Goal: Information Seeking & Learning: Find specific fact

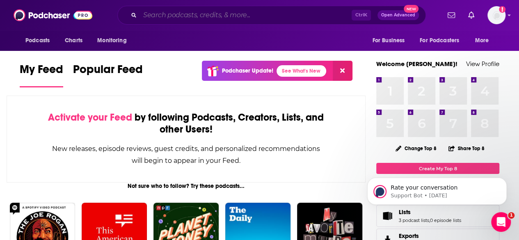
click at [189, 14] on input "Search podcasts, credits, & more..." at bounding box center [246, 15] width 212 height 13
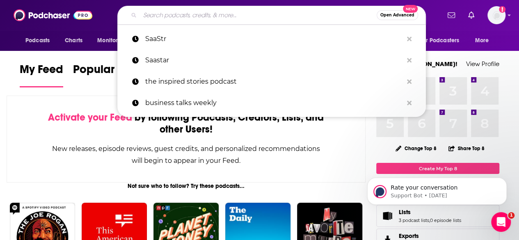
paste input "Ultra High Net Worth Clients with [PERSON_NAME]"
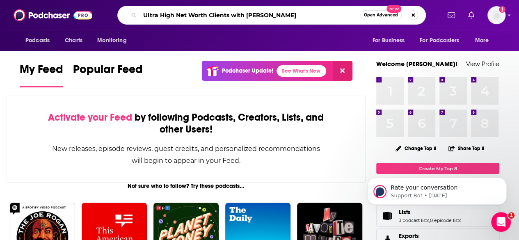
type input "Ultra High Net Worth Clients with [PERSON_NAME]"
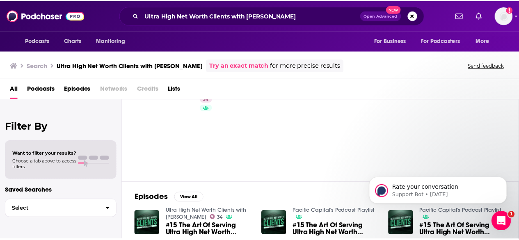
scroll to position [30, 0]
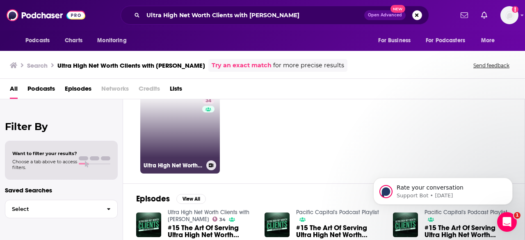
click at [192, 134] on link "34 Ultra High Net Worth Clients with [PERSON_NAME]" at bounding box center [180, 134] width 80 height 80
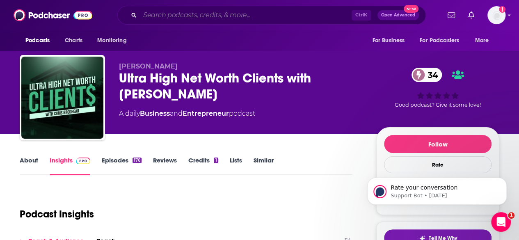
click at [201, 16] on input "Search podcasts, credits, & more..." at bounding box center [246, 15] width 212 height 13
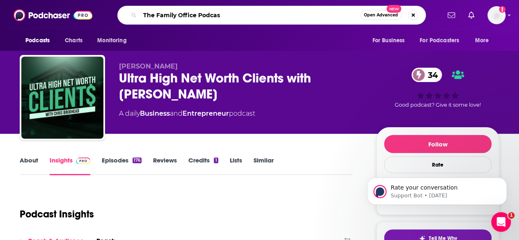
type input "The Family Office Podcast"
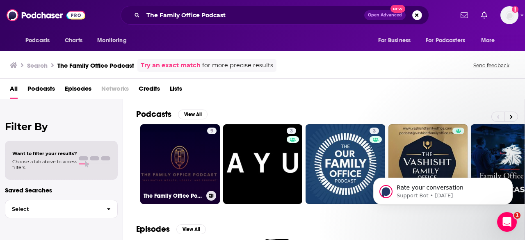
click at [182, 156] on link "9 The Family Office Podcast" at bounding box center [180, 164] width 80 height 80
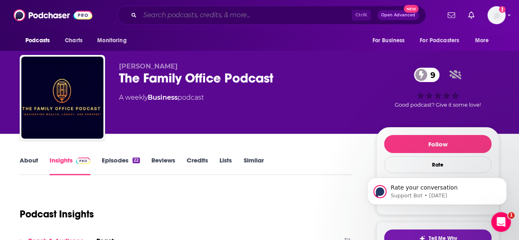
click at [192, 14] on input "Search podcasts, credits, & more..." at bounding box center [246, 15] width 212 height 13
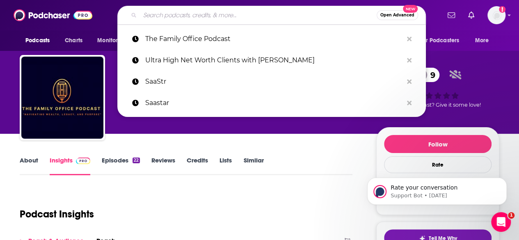
paste input "Family Office Podcast: Billionaire & Centimillionaire Interviews & Investor Clu…"
type input "Family Office Podcast: Billionaire & Centimillionaire Interviews & Investor Clu…"
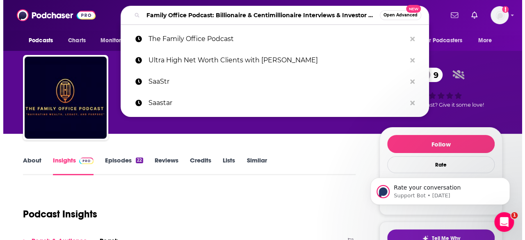
scroll to position [0, 43]
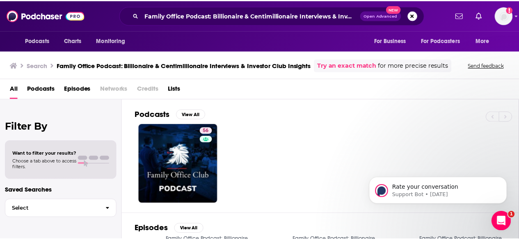
scroll to position [79, 0]
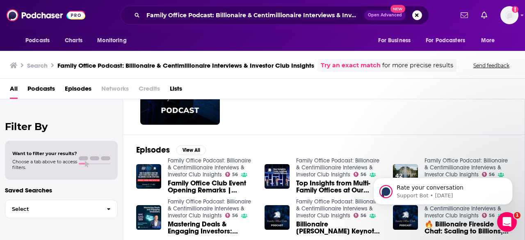
click at [299, 105] on div "56" at bounding box center [330, 85] width 388 height 80
click at [148, 175] on img "Family Office Club Event Opening Remarks | Insights, Tips, and Billionaire Wisd…" at bounding box center [148, 176] width 25 height 25
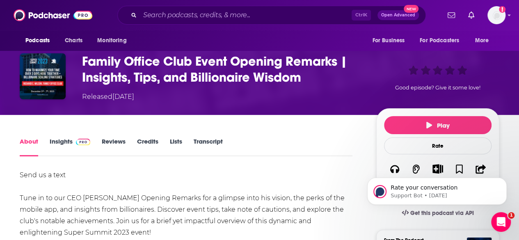
scroll to position [16, 0]
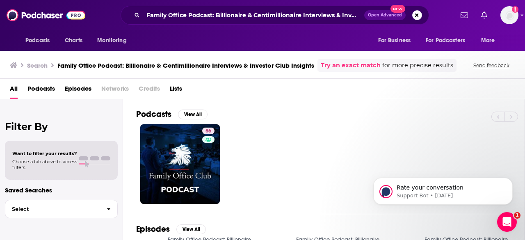
click at [356, 66] on link "Try an exact match" at bounding box center [351, 65] width 60 height 9
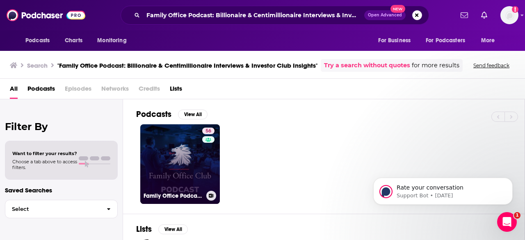
click at [185, 167] on link "56 Family Office Podcast: Billionaire & Centimillionaire Interviews & Investor …" at bounding box center [180, 164] width 80 height 80
